Goal: Navigation & Orientation: Go to known website

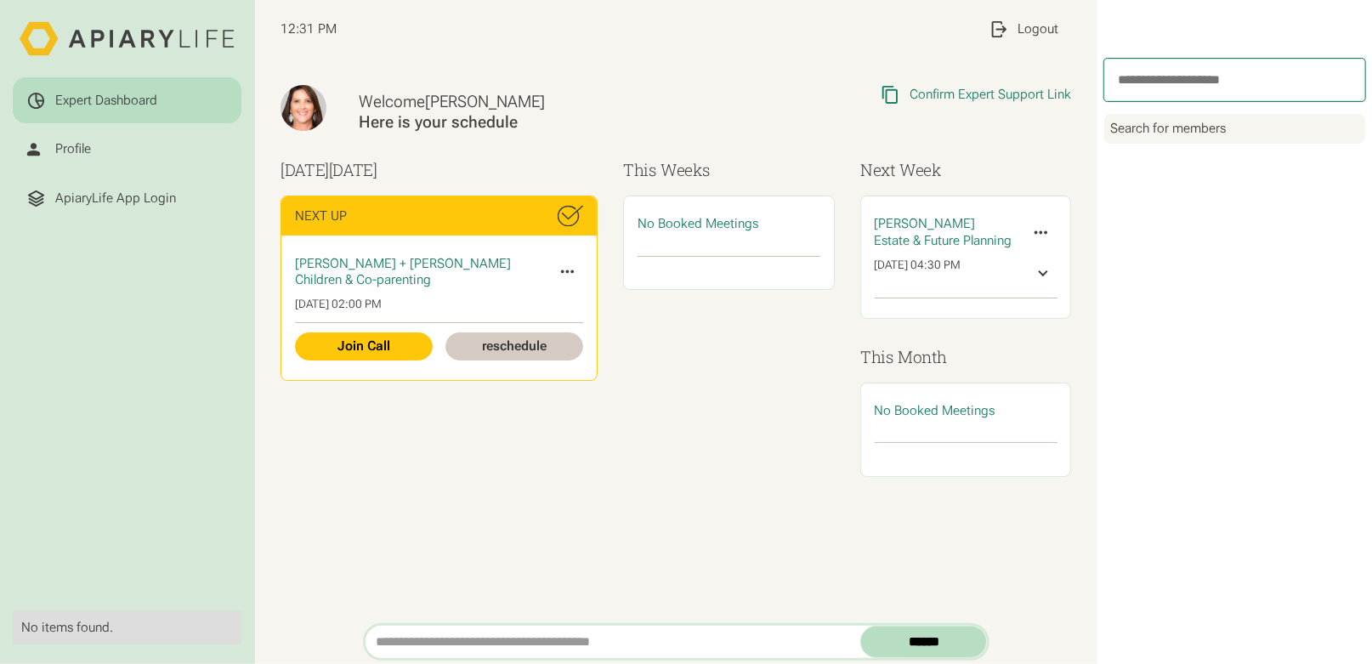
click at [97, 197] on html "Expert Dashboard Profile ApiaryLife App Login No items found. 12:31 PM My Profi…" at bounding box center [686, 332] width 1372 height 664
click at [96, 195] on div "ApiaryLife App Login" at bounding box center [115, 198] width 121 height 16
